Goal: Transaction & Acquisition: Purchase product/service

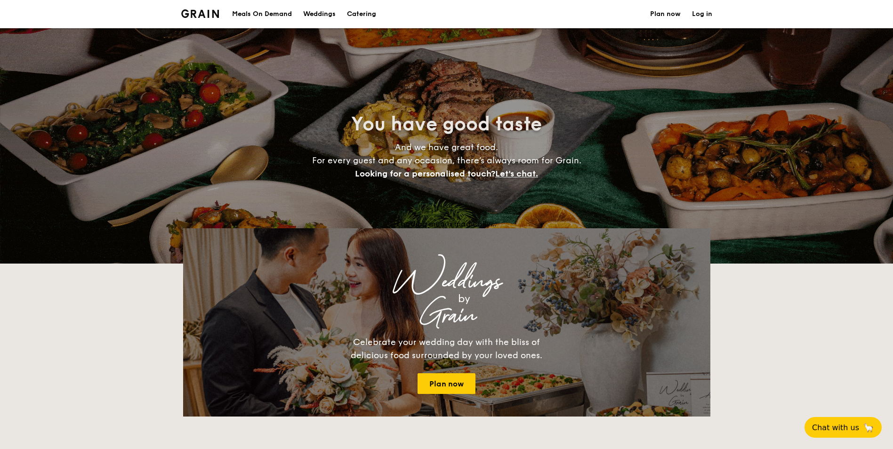
select select
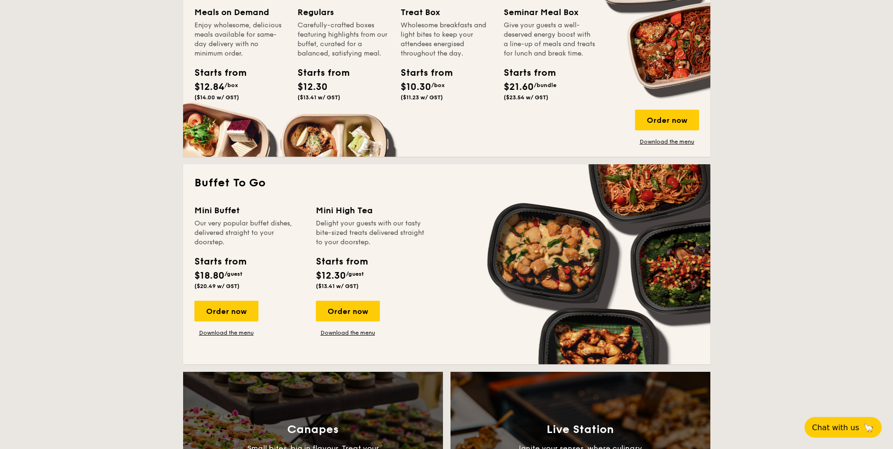
scroll to position [471, 0]
click at [223, 310] on div "Order now" at bounding box center [226, 310] width 64 height 21
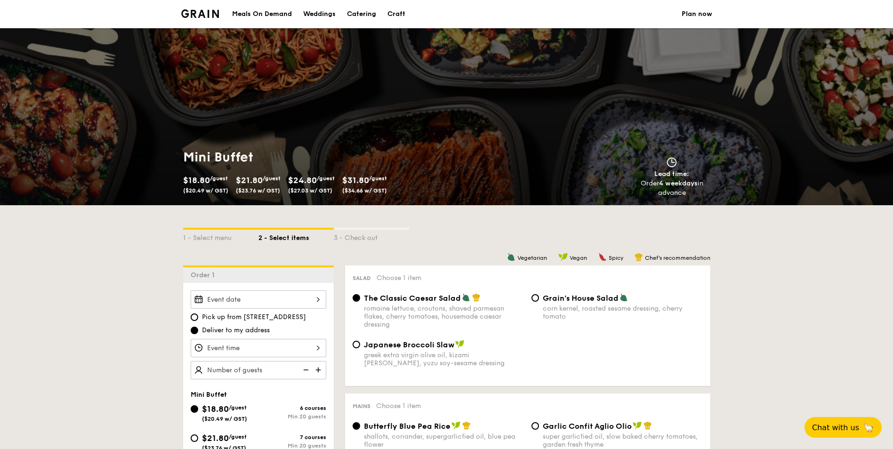
select select
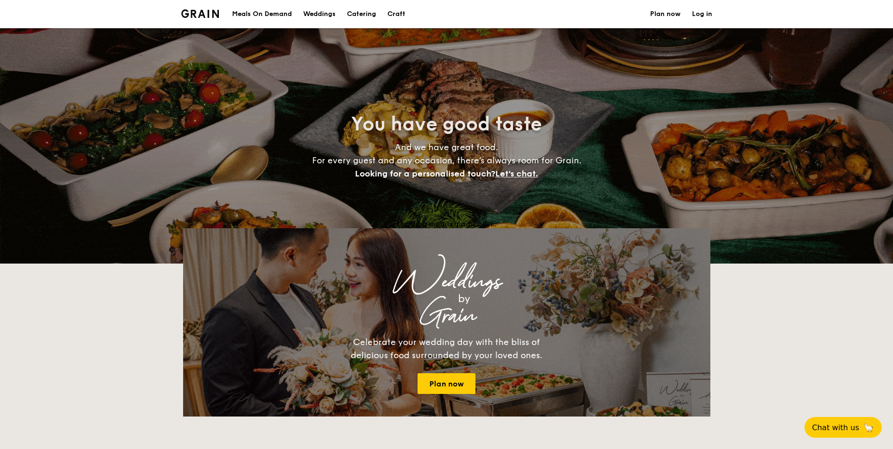
scroll to position [1292, 0]
select select
